Goal: Task Accomplishment & Management: Manage account settings

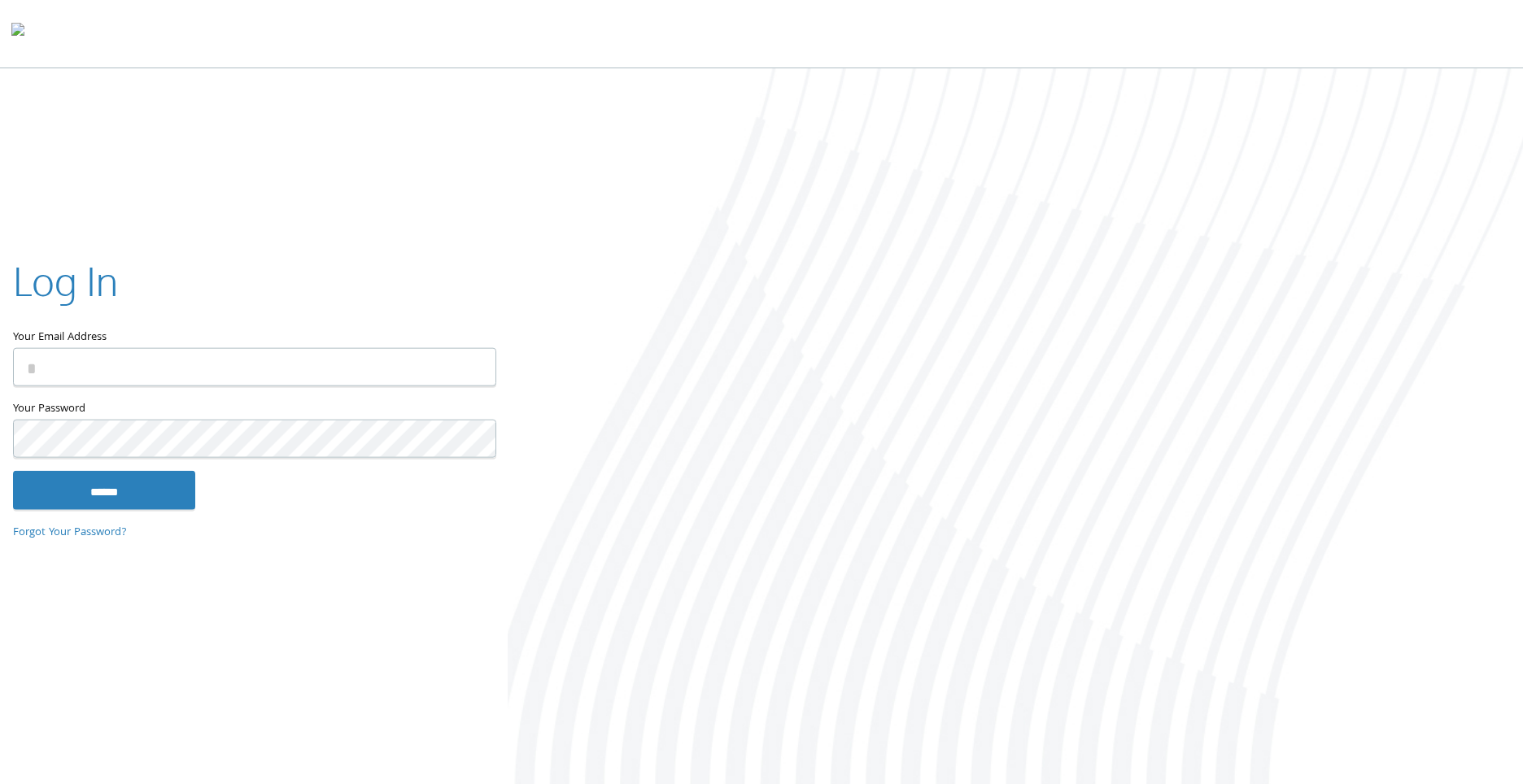
click at [273, 368] on input "Your Email Address" at bounding box center [254, 367] width 483 height 38
type input "**********"
